Goal: Transaction & Acquisition: Purchase product/service

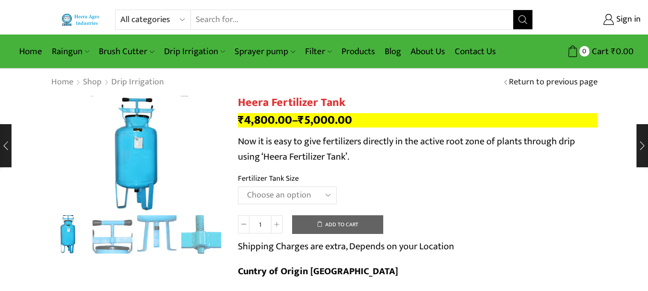
click at [146, 19] on select "All categories Accessories Air Release Valve Brush Cutter Domestic Use Drip Irr…" at bounding box center [155, 19] width 71 height 19
select select "non-return-valve-normex"
click at [120, 10] on select "All categories Accessories Air Release Valve Brush Cutter Domestic Use Drip Irr…" at bounding box center [155, 19] width 71 height 19
click at [525, 25] on button "Search" at bounding box center [522, 19] width 19 height 19
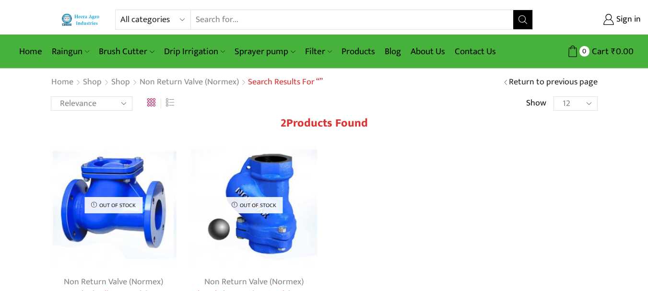
drag, startPoint x: 102, startPoint y: 207, endPoint x: 450, endPoint y: 210, distance: 348.2
click at [451, 210] on div "Out of stock Non Return Valve (Normex) Standard Ball NRV Model B-01 Flanzed Rat…" at bounding box center [324, 264] width 561 height 245
click at [133, 179] on img at bounding box center [114, 205] width 126 height 126
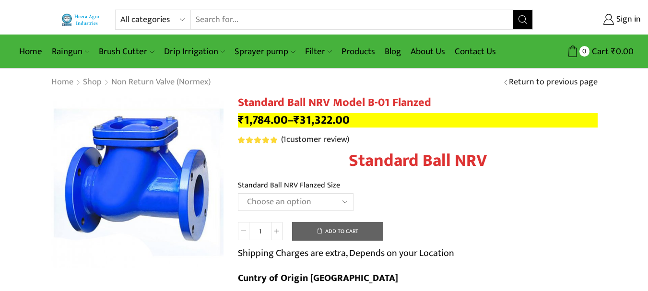
click at [142, 21] on select "All categories Accessories Air Release Valve Brush Cutter Domestic Use Drip Irr…" at bounding box center [155, 19] width 71 height 19
select select "non-return-valve-normex"
click at [120, 10] on select "All categories Accessories Air Release Valve Brush Cutter Domestic Use Drip Irr…" at bounding box center [155, 19] width 71 height 19
click at [515, 16] on button "Search" at bounding box center [522, 19] width 19 height 19
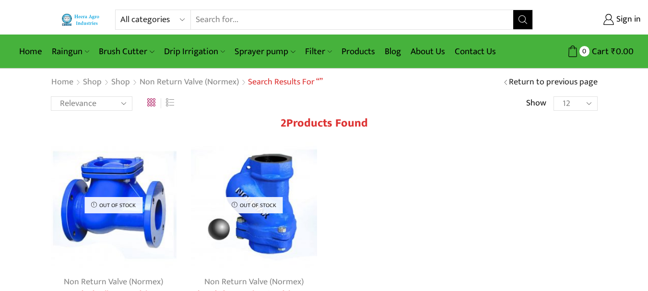
click at [268, 229] on img at bounding box center [254, 205] width 126 height 126
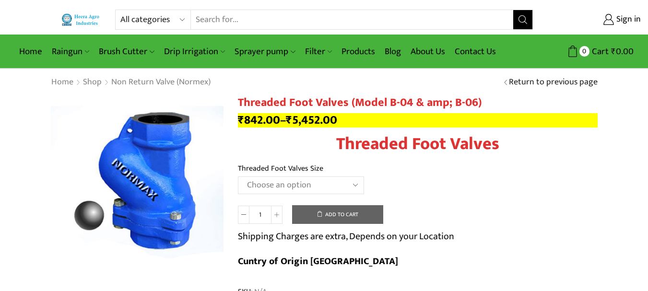
click at [264, 186] on select "Choose an option 1" Threaded Foot Valves 1.5"Threaded Foot Valves 2"Threaded Fo…" at bounding box center [301, 185] width 126 height 18
click at [238, 176] on select "Choose an option 1" Threaded Foot Valves 1.5"Threaded Foot Valves 2"Threaded Fo…" at bounding box center [301, 185] width 126 height 18
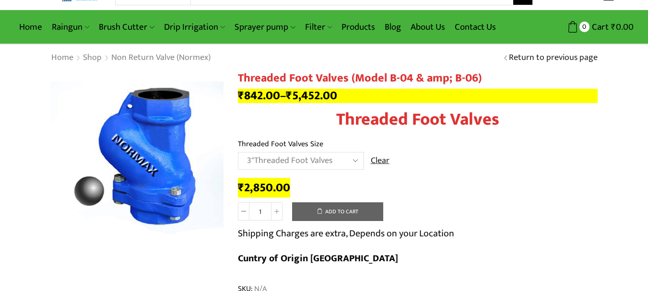
scroll to position [48, 0]
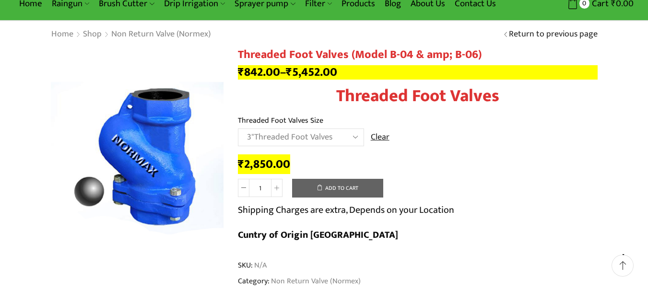
click at [288, 132] on select "Choose an option 1" Threaded Foot Valves 1.5"Threaded Foot Valves 2"Threaded Fo…" at bounding box center [301, 138] width 126 height 18
click at [238, 129] on select "Choose an option 1" Threaded Foot Valves 1.5"Threaded Foot Valves 2"Threaded Fo…" at bounding box center [301, 138] width 126 height 18
select select "1-threaded-foot-valves"
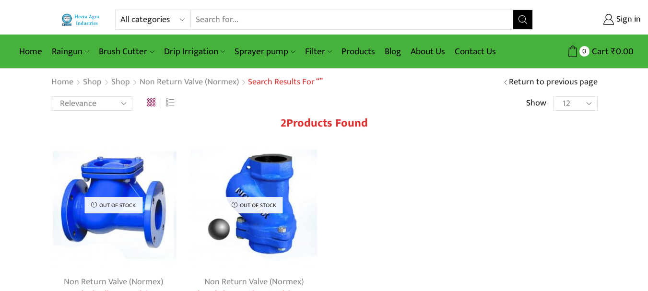
click at [126, 209] on p "Out of stock" at bounding box center [113, 205] width 58 height 16
click at [141, 220] on img at bounding box center [114, 205] width 126 height 126
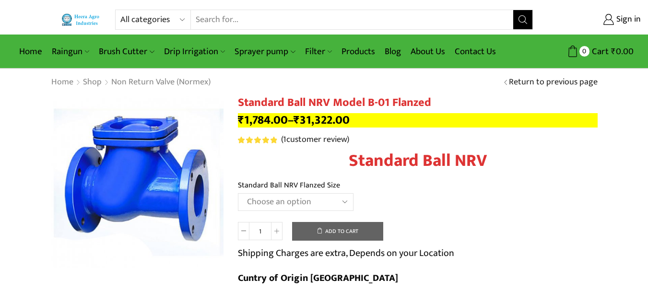
click at [272, 198] on select "Choose an option 1" Standard Ball NRV 1.5" Standard Ball NRV 2" Standard Ball N…" at bounding box center [296, 202] width 116 height 18
click at [238, 193] on select "Choose an option 1" Standard Ball NRV 1.5" Standard Ball NRV 2" Standard Ball N…" at bounding box center [296, 202] width 116 height 18
select select "3-standard-ball-nrv"
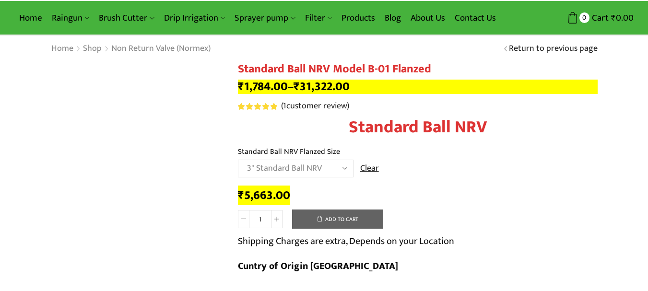
scroll to position [96, 0]
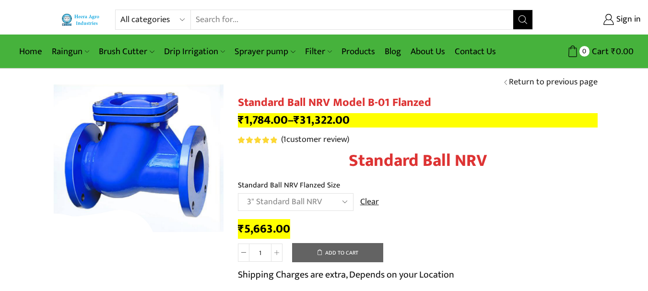
select select "3-standard-ball-nrv"
